Goal: Task Accomplishment & Management: Complete application form

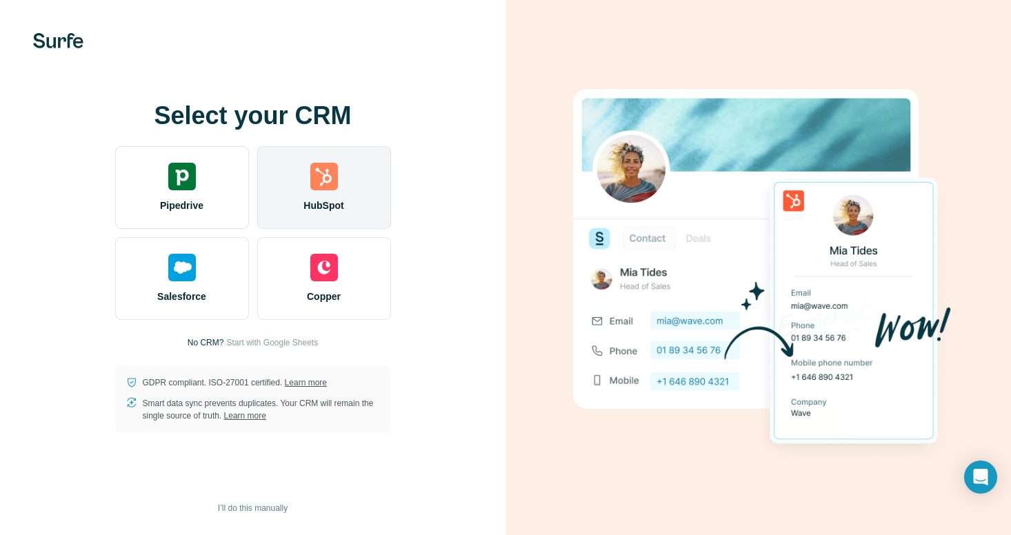
click at [344, 215] on div "HubSpot" at bounding box center [324, 187] width 134 height 83
click at [324, 185] on img at bounding box center [324, 177] width 28 height 28
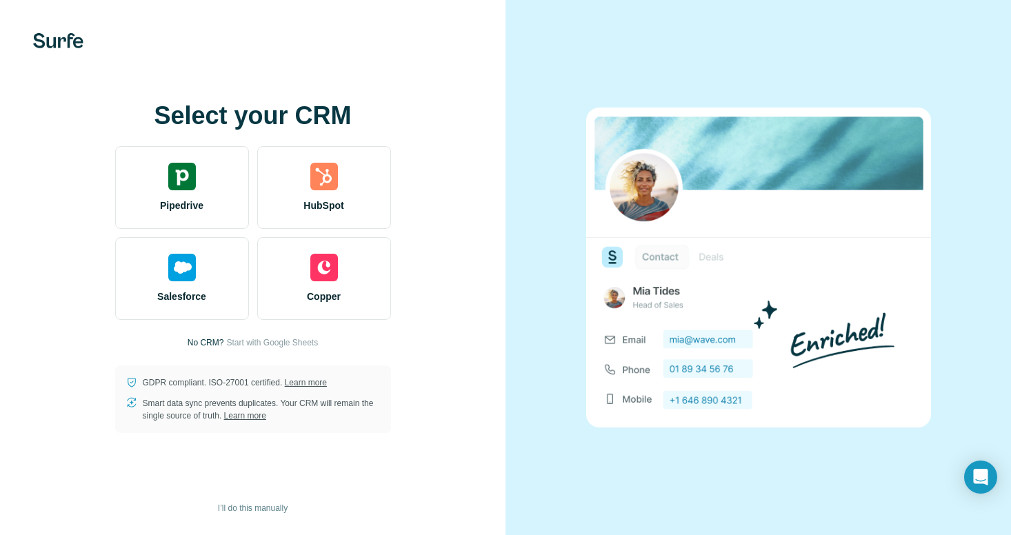
click at [61, 40] on img at bounding box center [58, 40] width 50 height 15
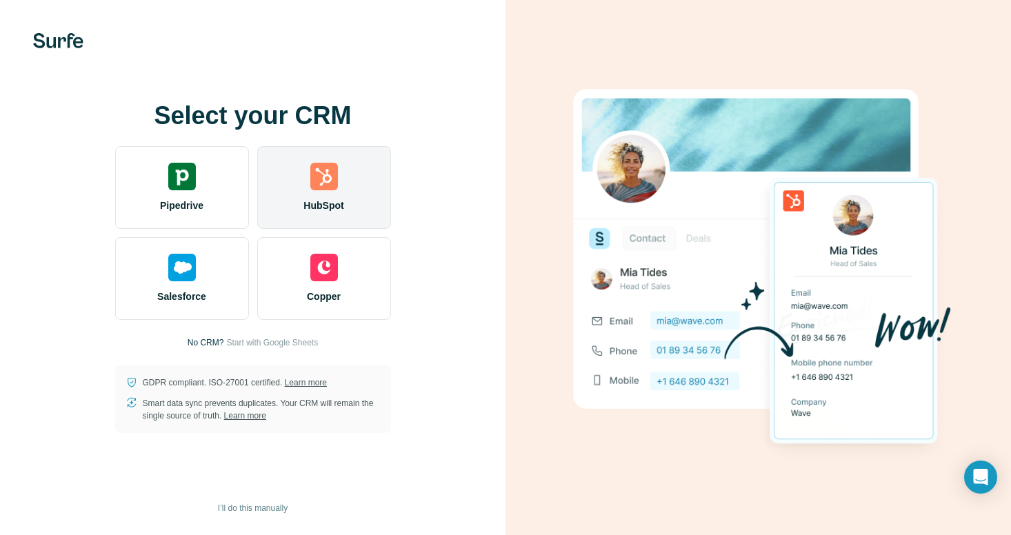
click at [325, 181] on img at bounding box center [324, 177] width 28 height 28
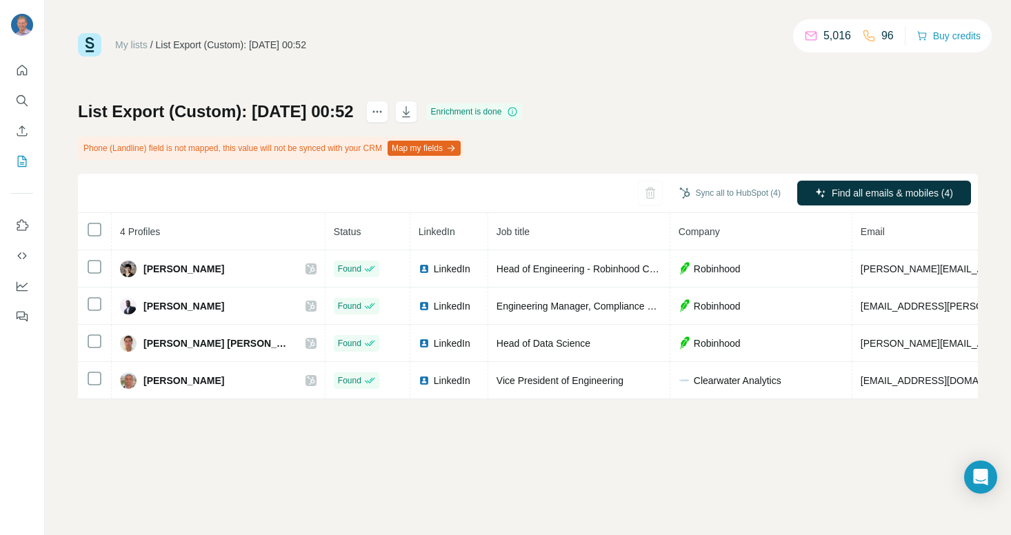
click at [453, 147] on button "Map my fields" at bounding box center [423, 148] width 73 height 15
